Goal: Task Accomplishment & Management: Complete application form

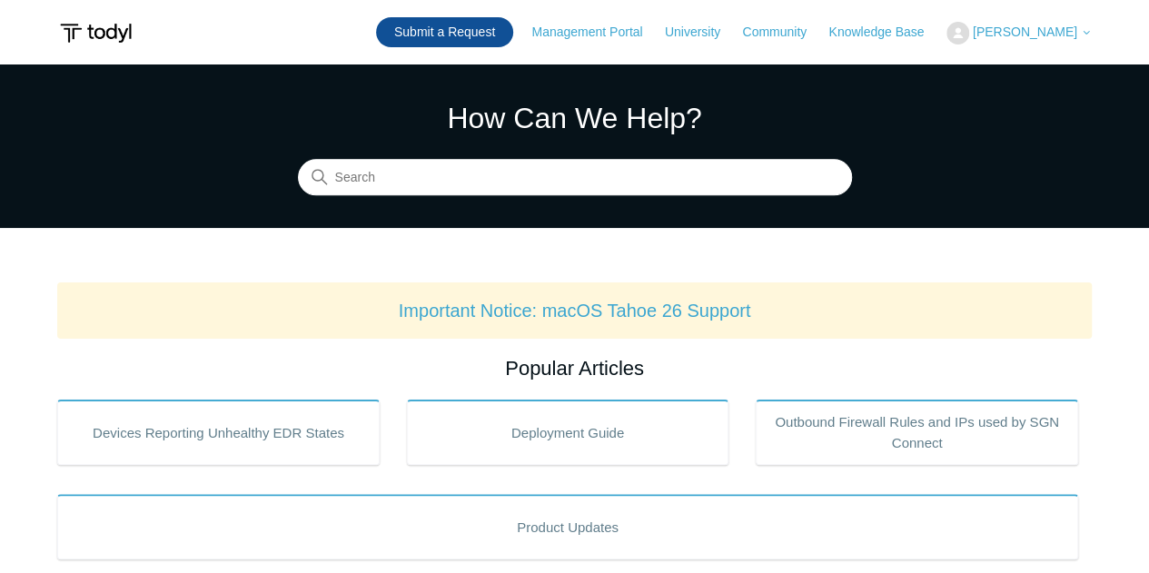
click at [440, 36] on link "Submit a Request" at bounding box center [444, 32] width 137 height 30
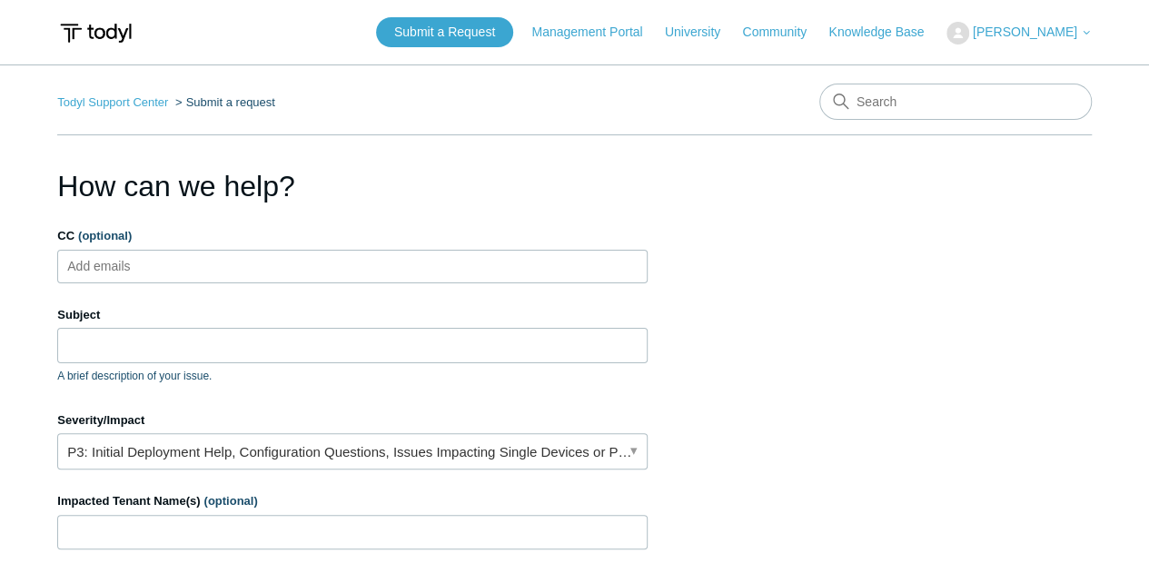
click at [801, 179] on section "How can we help? CC (optional) Add emails Subject A brief description of your i…" at bounding box center [574, 582] width 1035 height 837
click at [227, 343] on input "Subject" at bounding box center [352, 345] width 591 height 35
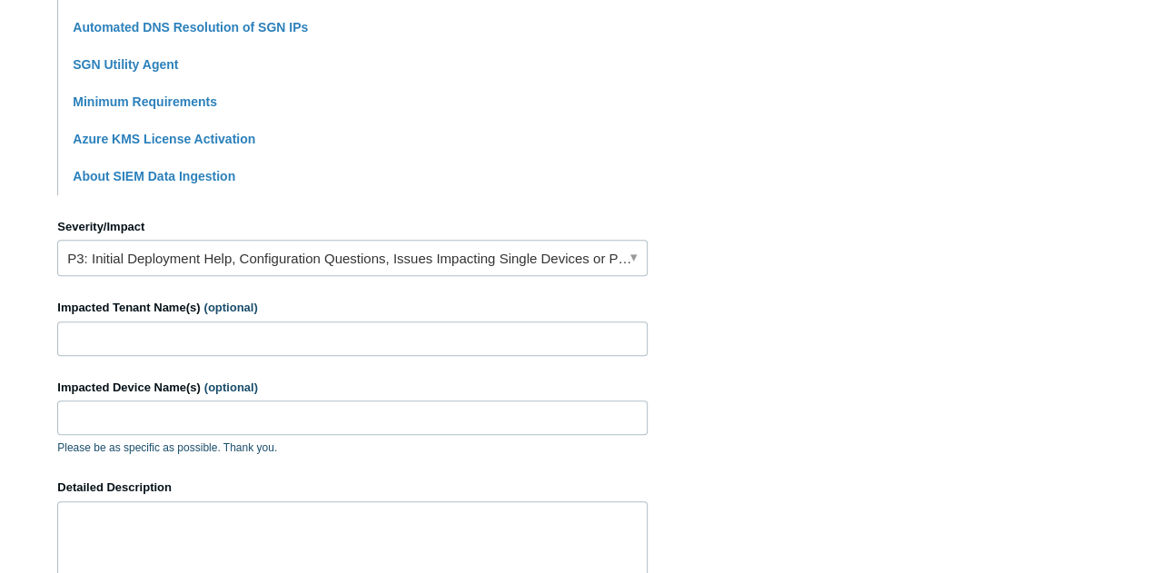
scroll to position [638, 0]
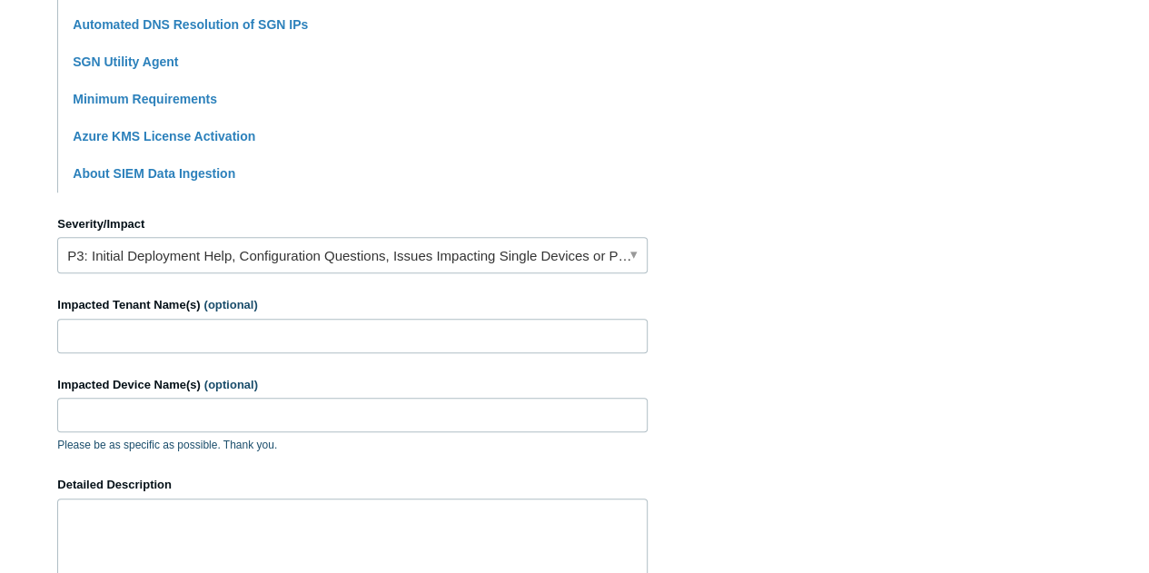
type input "SASE agent unable to connect to other devices also using SASE"
click at [628, 258] on link "P3: Initial Deployment Help, Configuration Questions, Issues Impacting Single D…" at bounding box center [352, 255] width 591 height 36
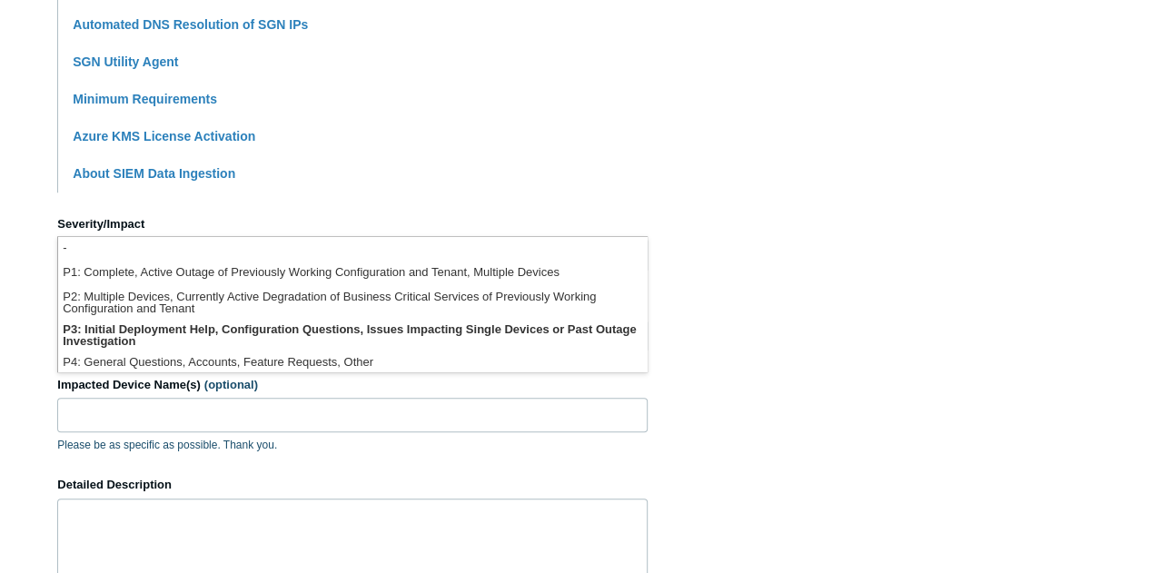
click at [941, 303] on section "How can we help? CC (optional) Add emails Subject SASE agent unable to connect …" at bounding box center [574, 166] width 1035 height 1278
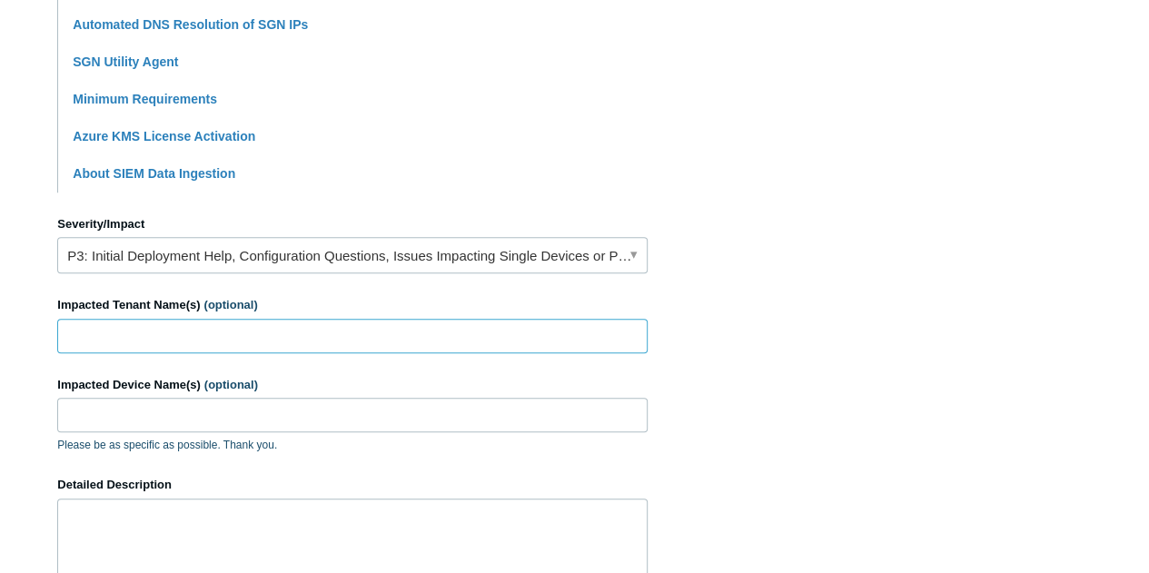
click at [253, 337] on input "Impacted Tenant Name(s) (optional)" at bounding box center [352, 336] width 591 height 35
type input "MLO"
click at [200, 421] on input "Impacted Device Name(s) (optional)" at bounding box center [352, 415] width 591 height 35
type input "MIKE-THINKPAD"
click at [208, 536] on textarea "Detailed Description" at bounding box center [352, 553] width 591 height 109
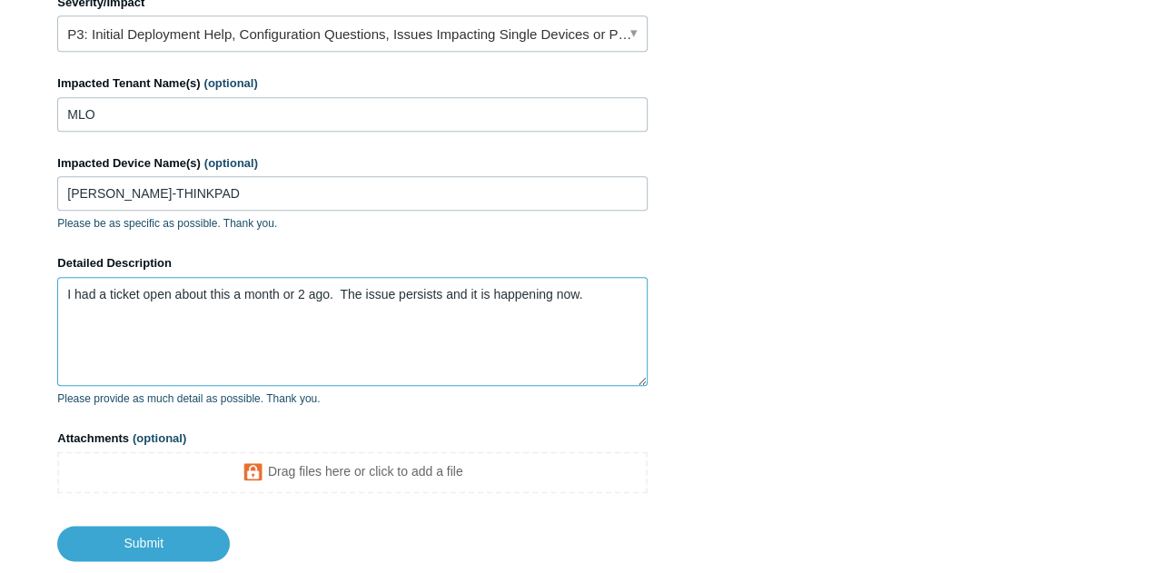
scroll to position [970, 0]
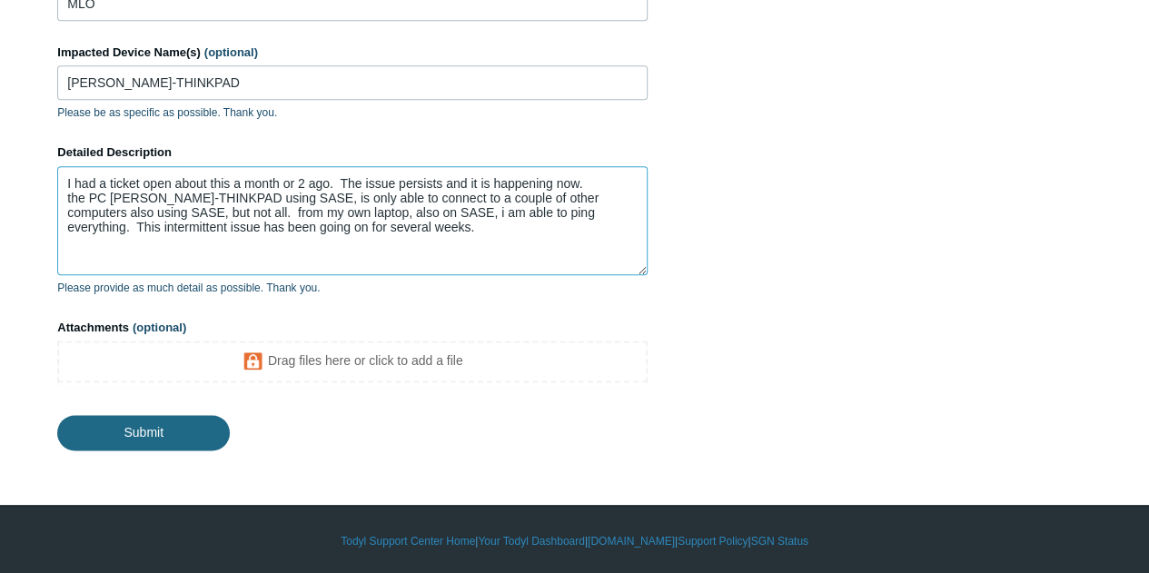
type textarea "I had a ticket open about this a month or 2 ago. The issue persists and it is h…"
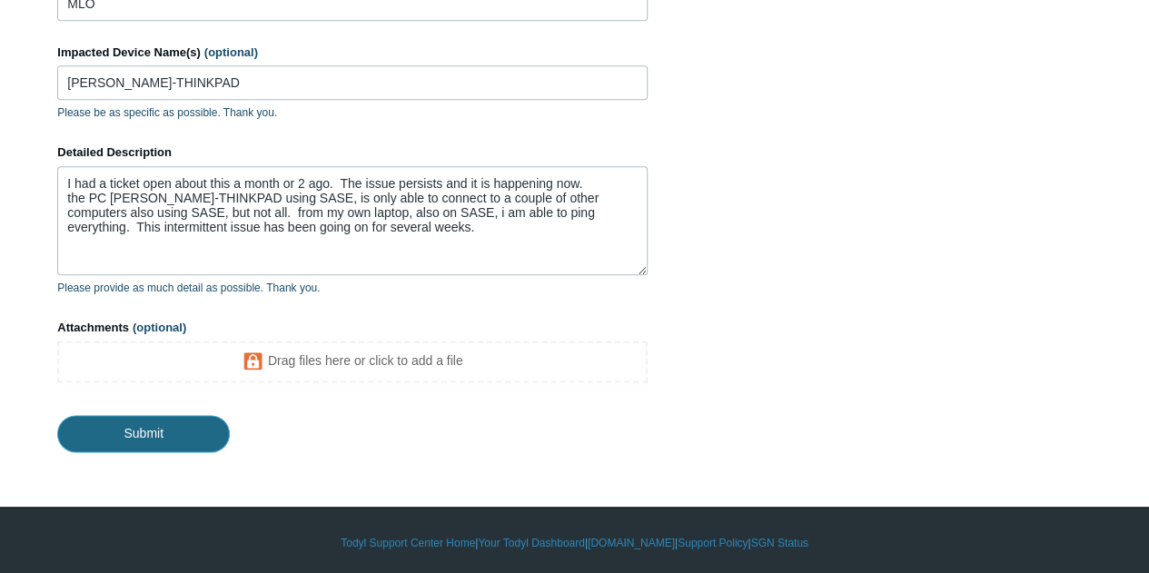
click at [151, 426] on input "Submit" at bounding box center [143, 433] width 173 height 36
